Goal: Information Seeking & Learning: Learn about a topic

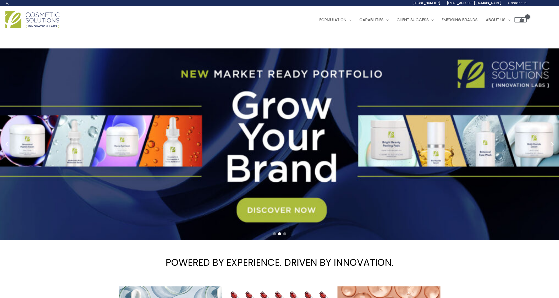
click at [119, 16] on div "Main Menu Formulation Menu Toggle Research and Innovation Market Ready Formulas…" at bounding box center [266, 19] width 522 height 19
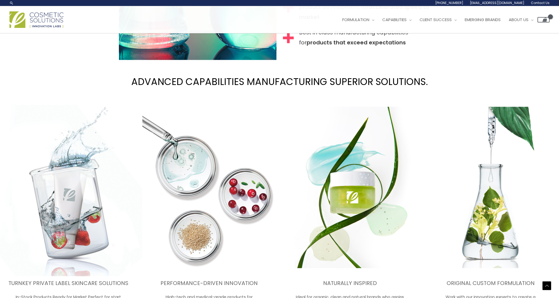
scroll to position [720, 0]
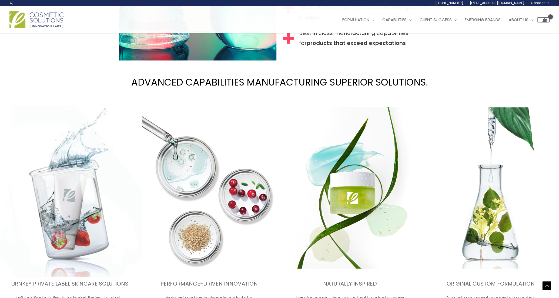
click at [130, 122] on img at bounding box center [69, 187] width 148 height 178
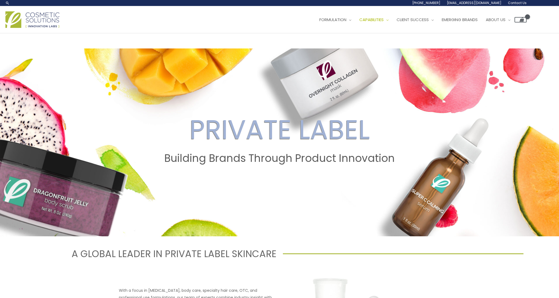
click at [129, 132] on h2 "PRIVATE LABEL" at bounding box center [279, 130] width 549 height 32
